Goal: Check status: Check status

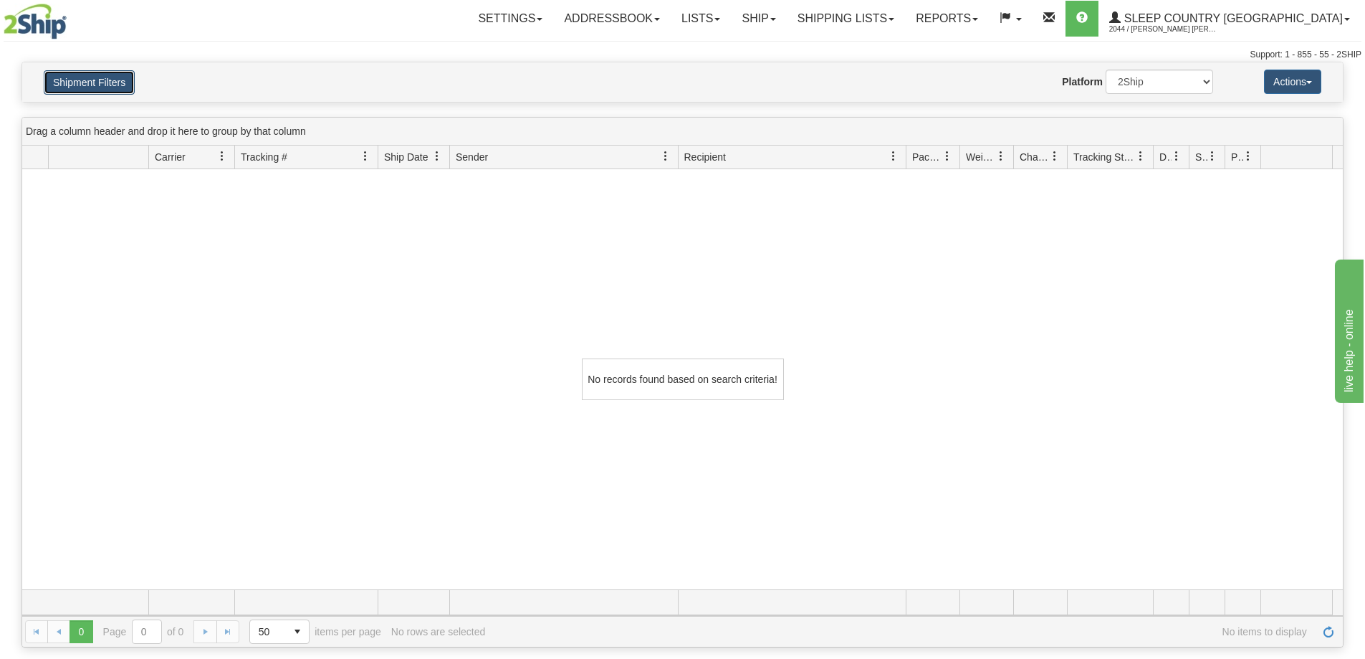
click at [82, 85] on button "Shipment Filters" at bounding box center [89, 82] width 91 height 24
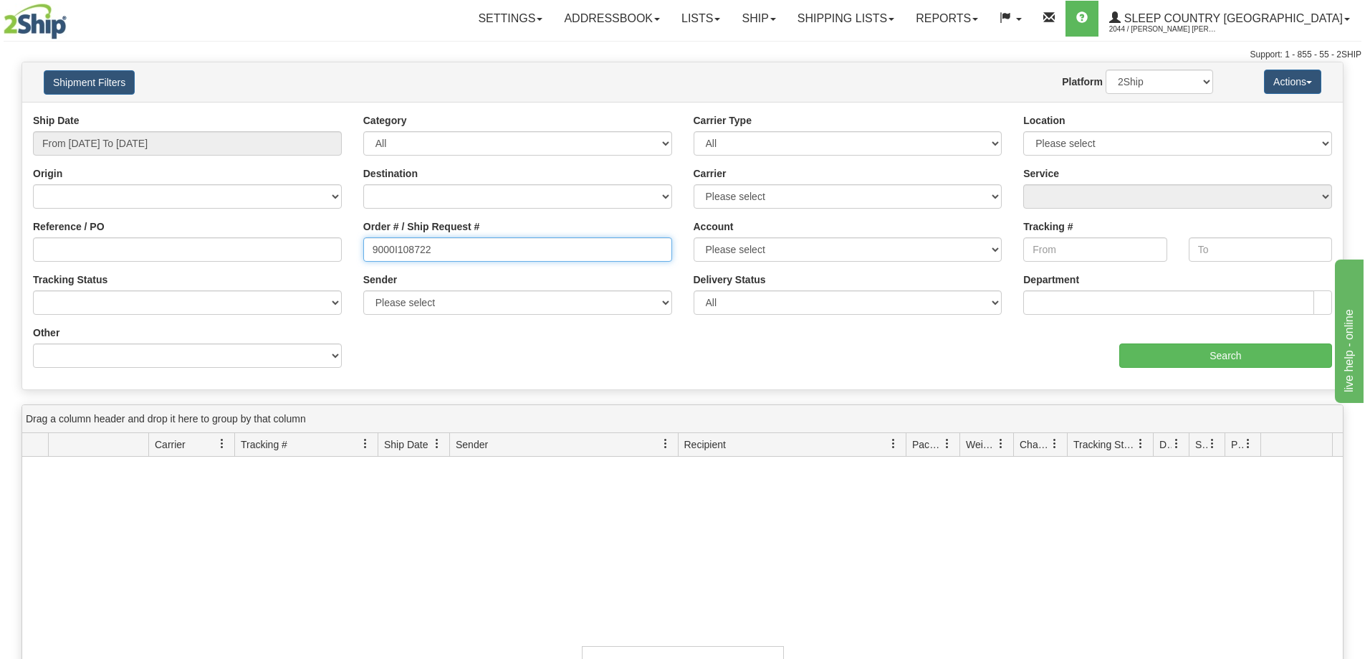
drag, startPoint x: 465, startPoint y: 256, endPoint x: 324, endPoint y: 253, distance: 141.2
click at [324, 113] on div "Reference / PO Order # / Ship Request # 9000I108722 Account Please select [GEOG…" at bounding box center [682, 113] width 1321 height 0
paste input "19395"
type input "9000I119395"
click at [1229, 370] on div "Ship Date From [DATE] To [DATE] Category All Inbound Outbound Carrier Type All …" at bounding box center [682, 245] width 1321 height 265
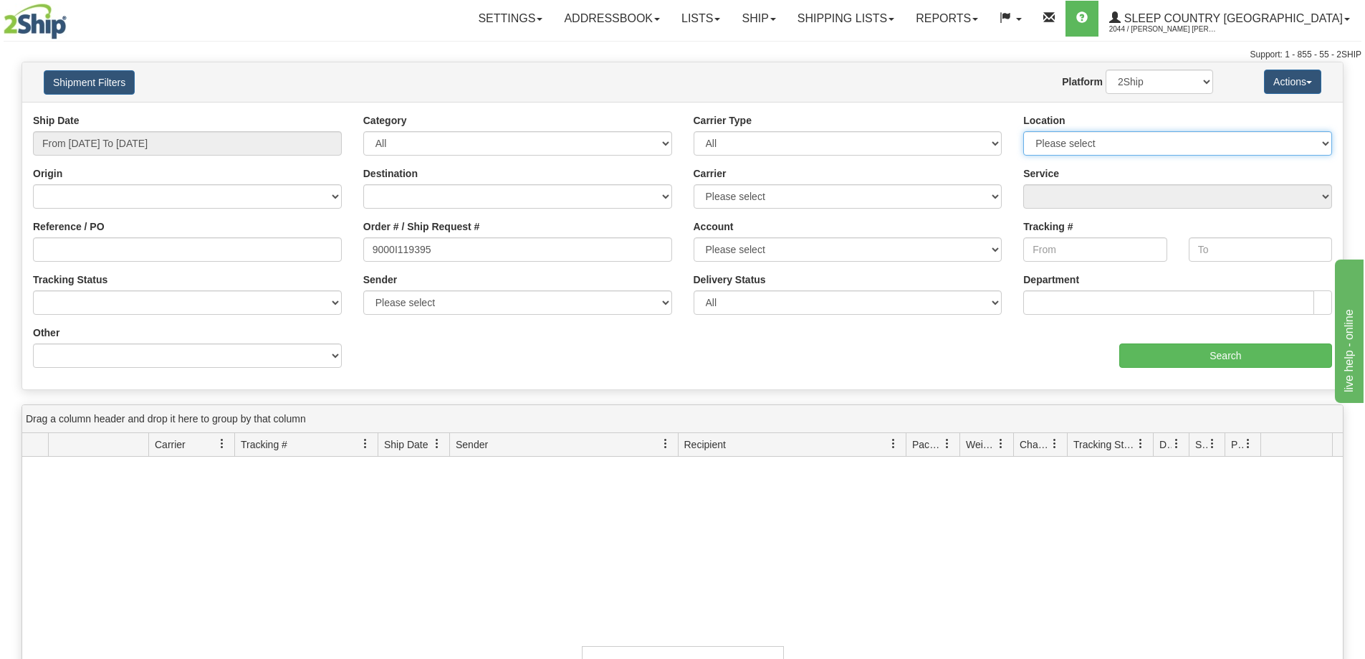
click at [1069, 143] on select "Please select [GEOGRAPHIC_DATA] 921 922 93 94 97 390 915 916 98 902 95 96 90 91…" at bounding box center [1177, 143] width 309 height 24
click at [1084, 162] on div "Location Please select [GEOGRAPHIC_DATA] 921 922 93 94 97 390 915 916 98 902 95…" at bounding box center [1178, 139] width 330 height 53
click at [1079, 154] on select "Please select [GEOGRAPHIC_DATA] 921 922 93 94 97 390 915 916 98 902 95 96 90 91…" at bounding box center [1177, 143] width 309 height 24
select select "7635"
click at [1023, 131] on select "Please select [GEOGRAPHIC_DATA] 921 922 93 94 97 390 915 916 98 902 95 96 90 91…" at bounding box center [1177, 143] width 309 height 24
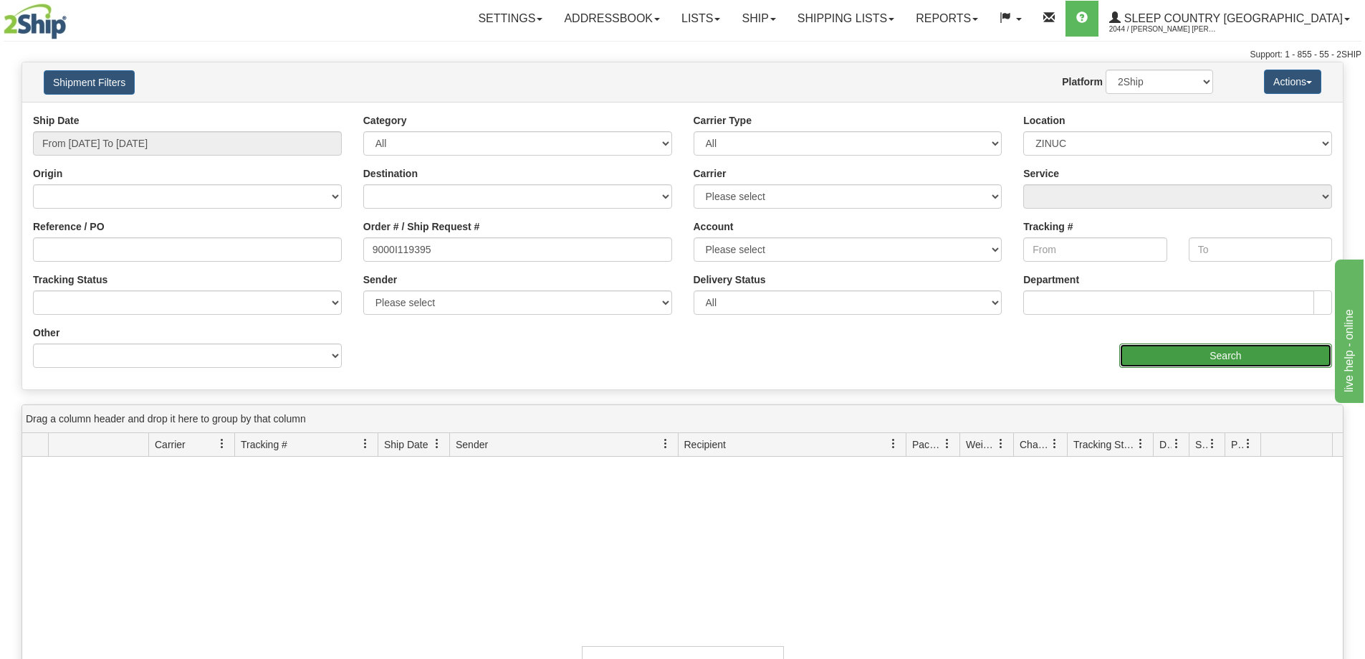
click at [1210, 345] on input "Search" at bounding box center [1225, 355] width 213 height 24
